Goal: Check status: Check status

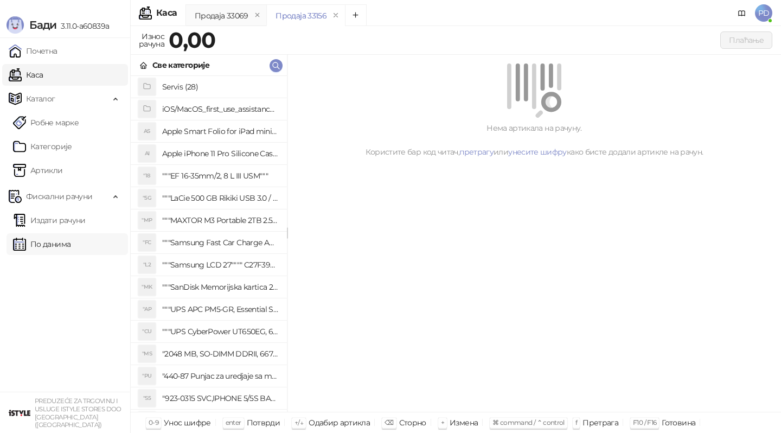
click at [47, 236] on link "По данима" at bounding box center [41, 244] width 57 height 22
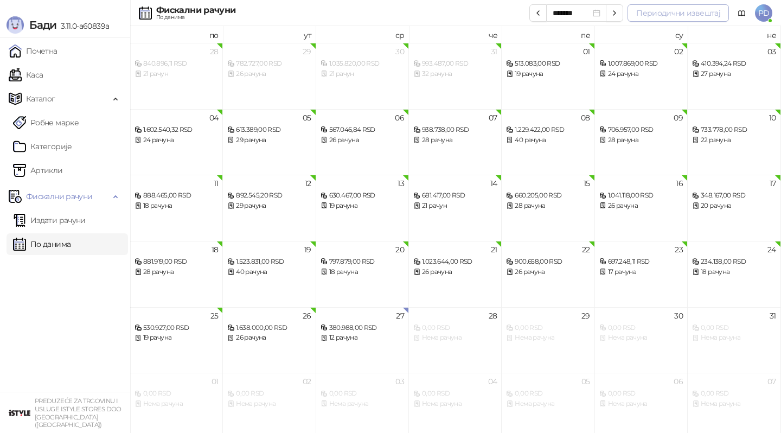
click at [688, 14] on button "Периодични извештај" at bounding box center [677, 12] width 101 height 17
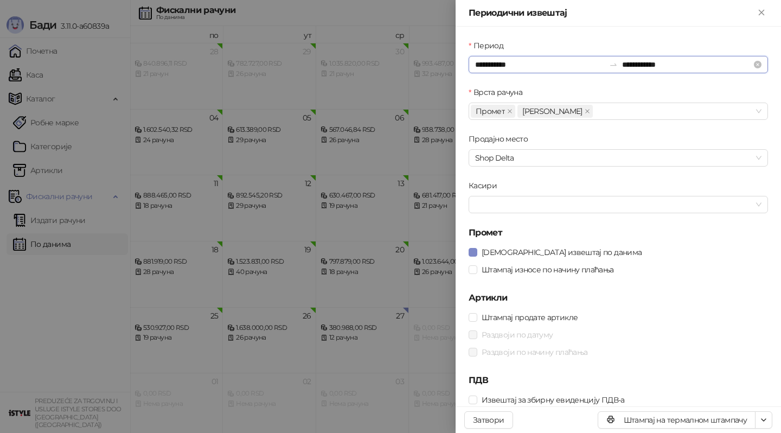
click at [475, 62] on input "**********" at bounding box center [540, 65] width 130 height 12
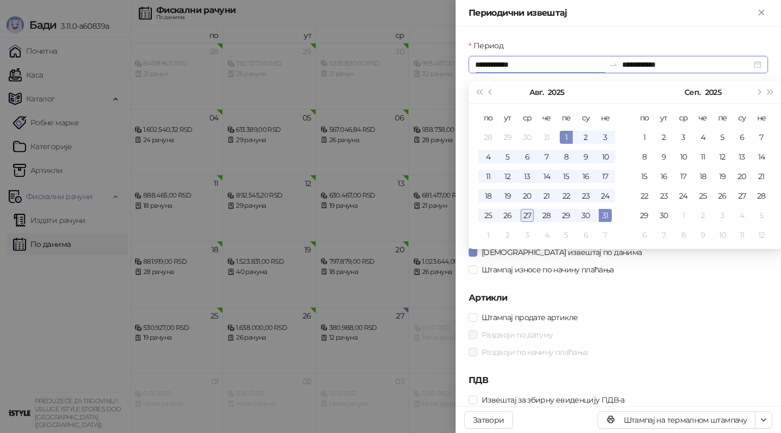
type input "**********"
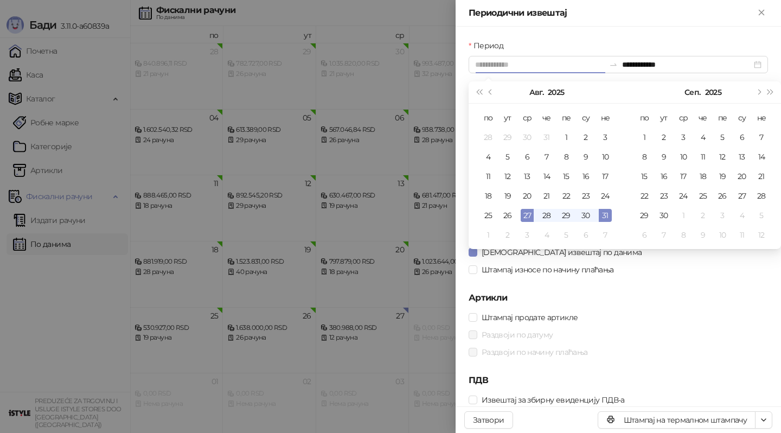
click at [530, 220] on div "27" at bounding box center [527, 215] width 13 height 13
type input "**********"
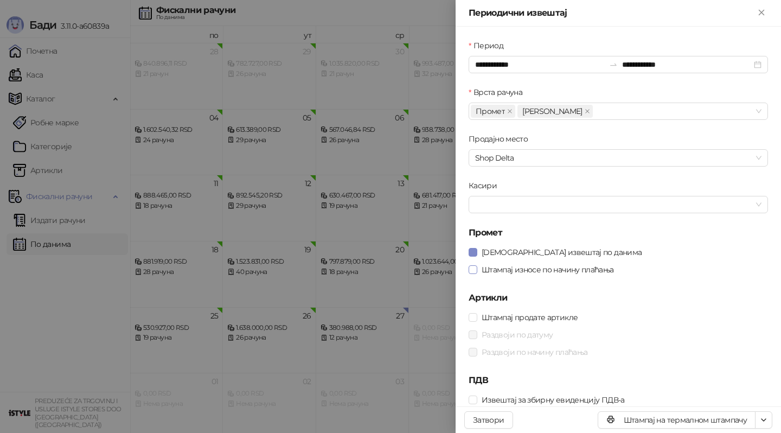
click at [480, 273] on span "Штампај износе по начину плаћања" at bounding box center [547, 270] width 141 height 12
click at [767, 425] on button "button" at bounding box center [763, 419] width 17 height 17
click at [760, 426] on button "button" at bounding box center [763, 419] width 17 height 17
click at [725, 379] on h5 "ПДВ" at bounding box center [618, 380] width 299 height 13
click at [740, 378] on span "Штампај на А4 штампачу" at bounding box center [716, 381] width 93 height 12
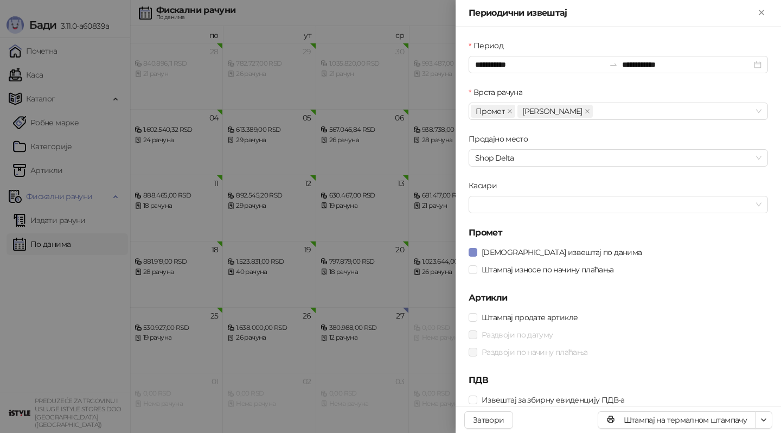
click at [294, 177] on div at bounding box center [390, 216] width 781 height 433
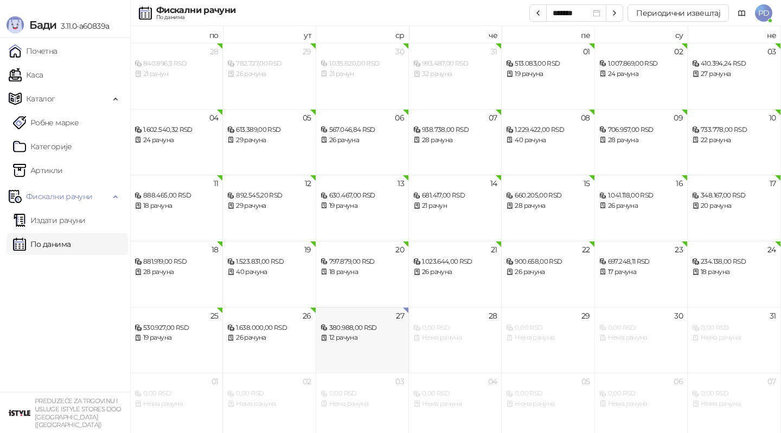
click at [332, 342] on div "12 рачуна" at bounding box center [363, 337] width 84 height 10
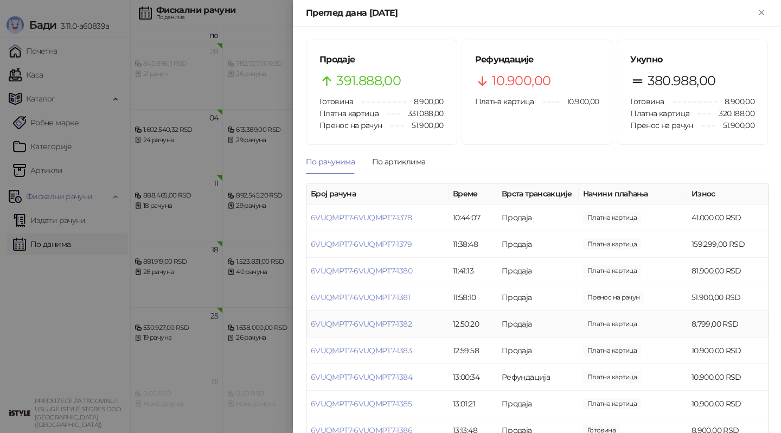
scroll to position [8, 0]
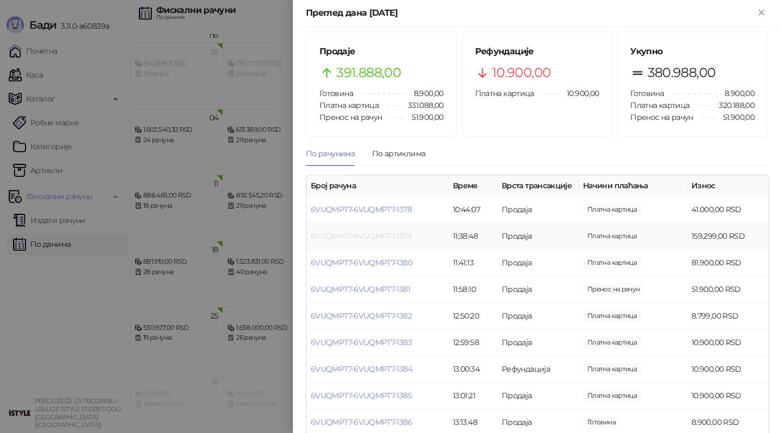
click at [368, 238] on link "6VUQMPT7-6VUQMPT7-1379" at bounding box center [361, 236] width 101 height 10
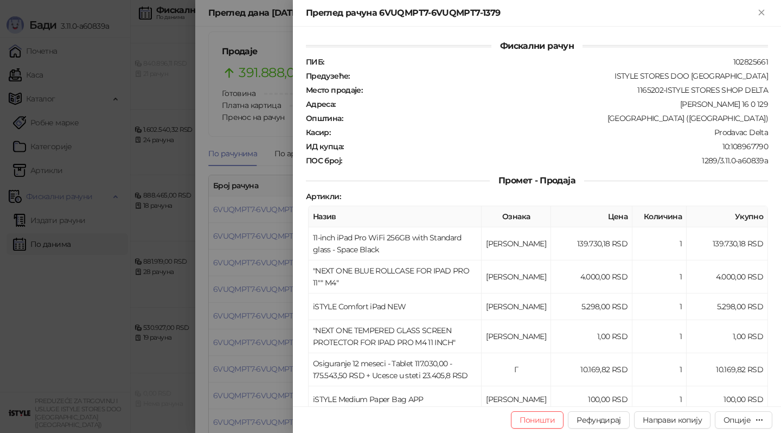
click at [255, 289] on div at bounding box center [390, 216] width 781 height 433
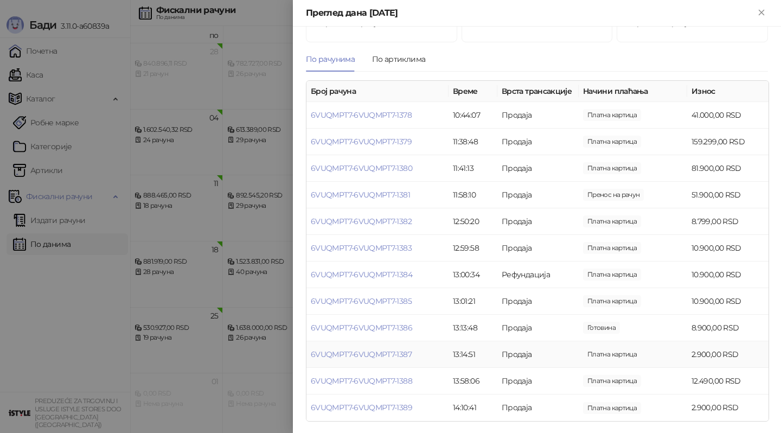
scroll to position [104, 0]
click at [402, 356] on link "6VUQMPT7-6VUQMPT7-1387" at bounding box center [361, 353] width 101 height 10
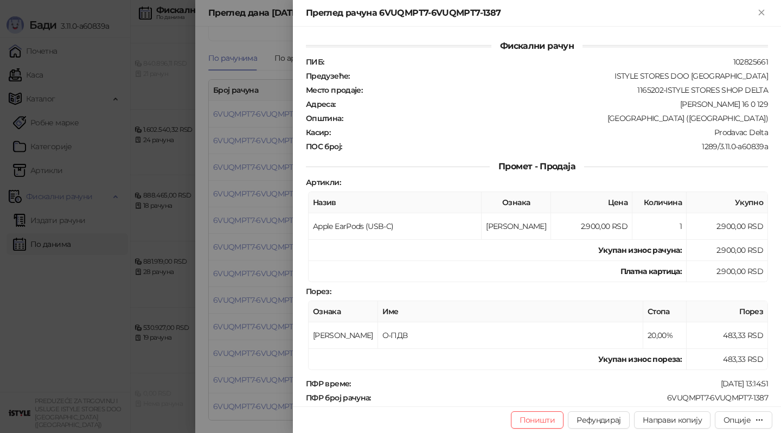
click at [206, 329] on div at bounding box center [390, 216] width 781 height 433
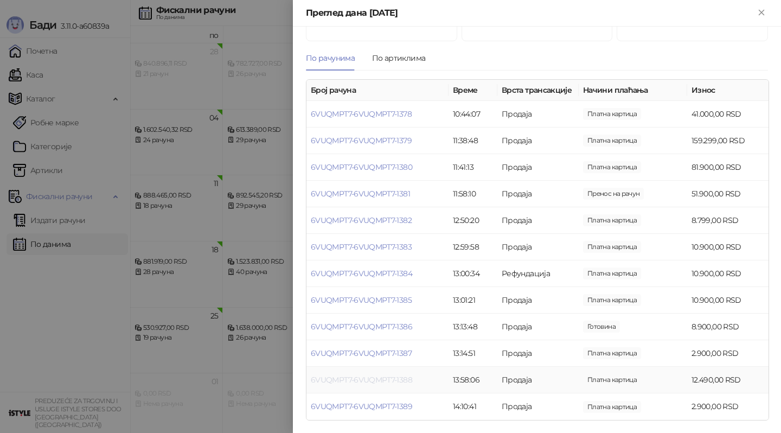
click at [407, 382] on link "6VUQMPT7-6VUQMPT7-1388" at bounding box center [361, 380] width 101 height 10
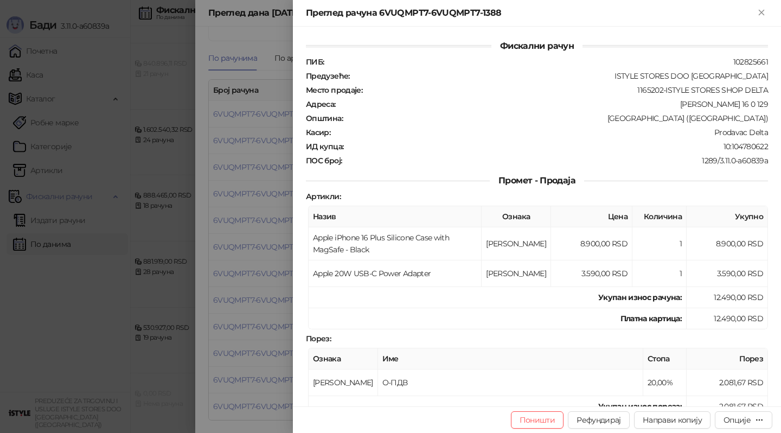
click at [119, 362] on div at bounding box center [390, 216] width 781 height 433
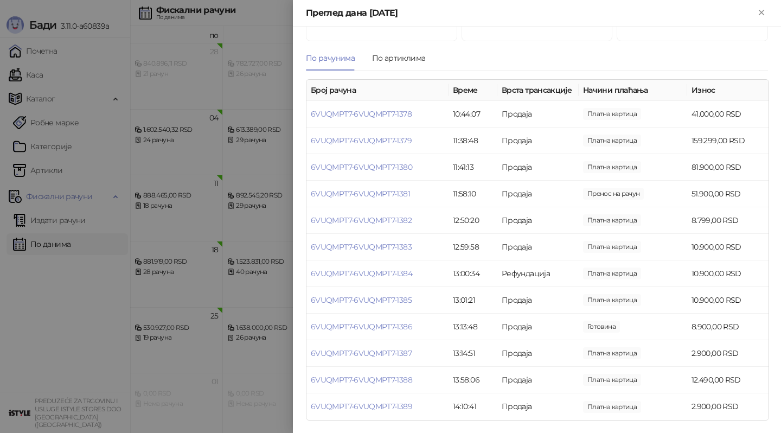
click at [119, 362] on div at bounding box center [390, 216] width 781 height 433
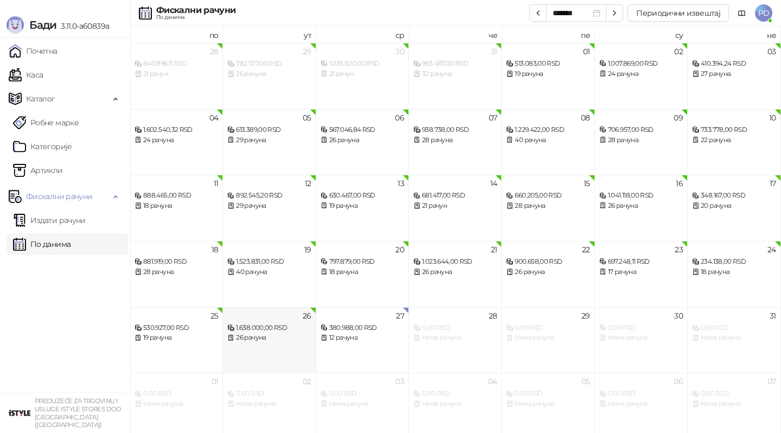
click at [275, 341] on div "26 рачуна" at bounding box center [269, 337] width 84 height 10
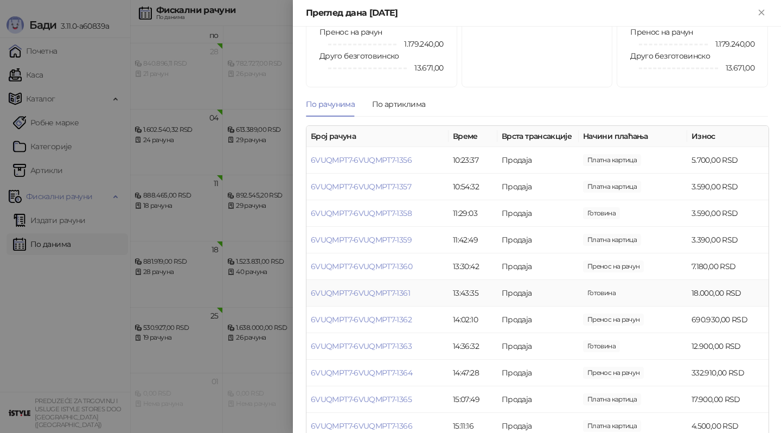
scroll to position [97, 0]
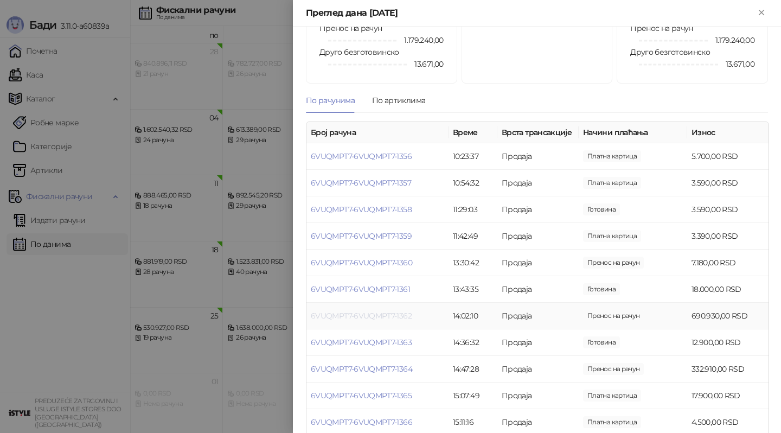
click at [387, 318] on link "6VUQMPT7-6VUQMPT7-1362" at bounding box center [361, 316] width 101 height 10
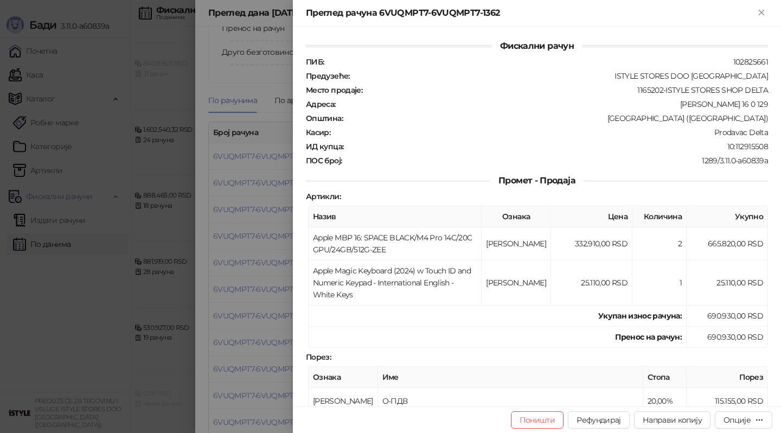
click at [239, 323] on div at bounding box center [390, 216] width 781 height 433
